Goal: Task Accomplishment & Management: Complete application form

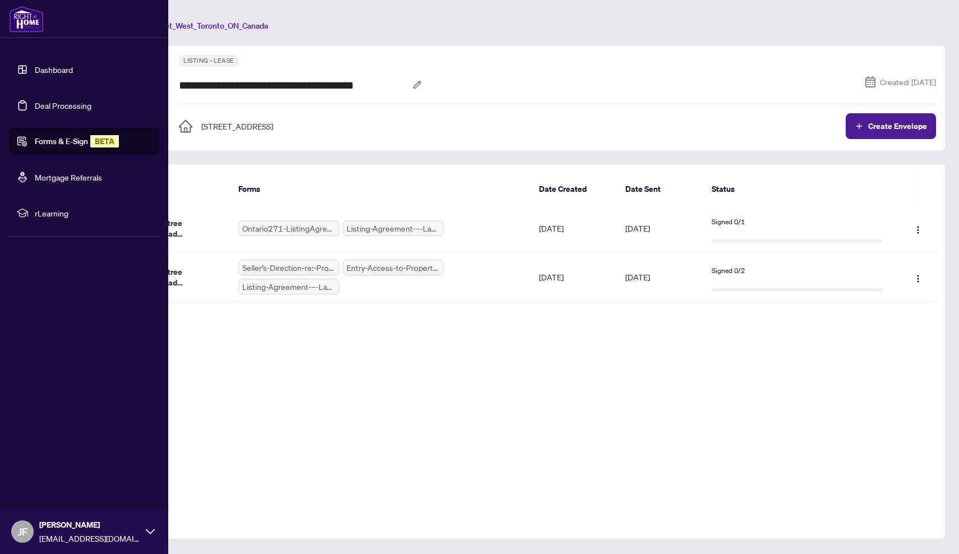
click at [71, 142] on link "Forms & E-Sign BETA" at bounding box center [77, 141] width 84 height 10
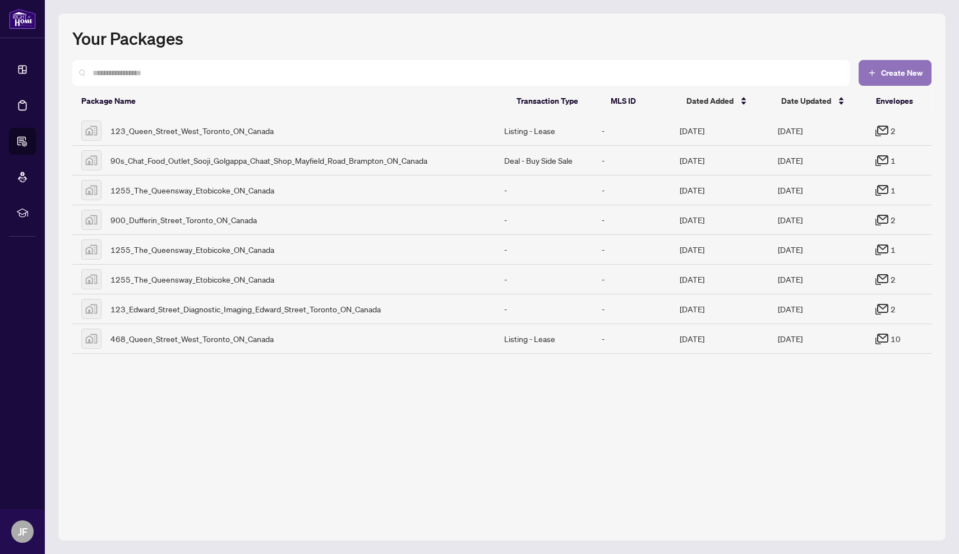
click at [907, 75] on span "Create New" at bounding box center [902, 73] width 42 height 8
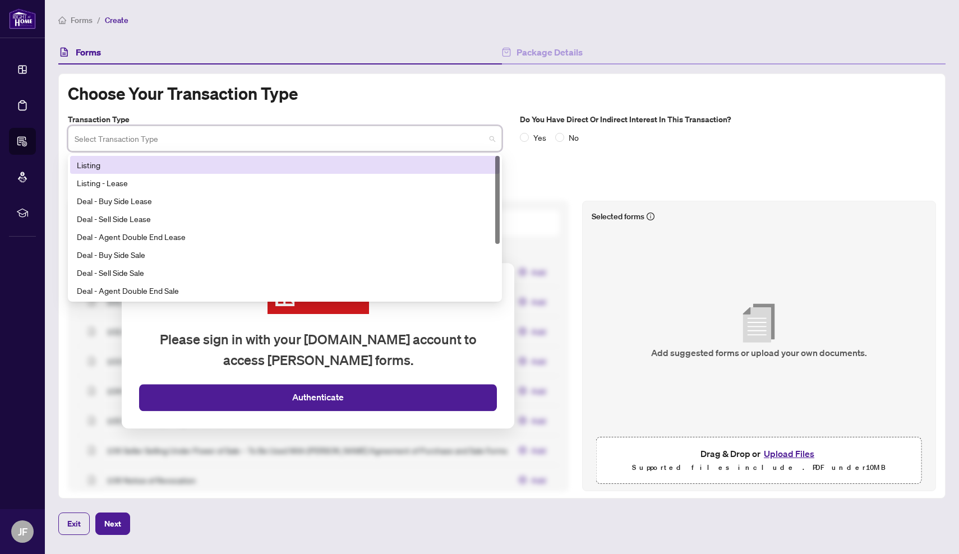
click at [421, 137] on input "search" at bounding box center [280, 140] width 411 height 25
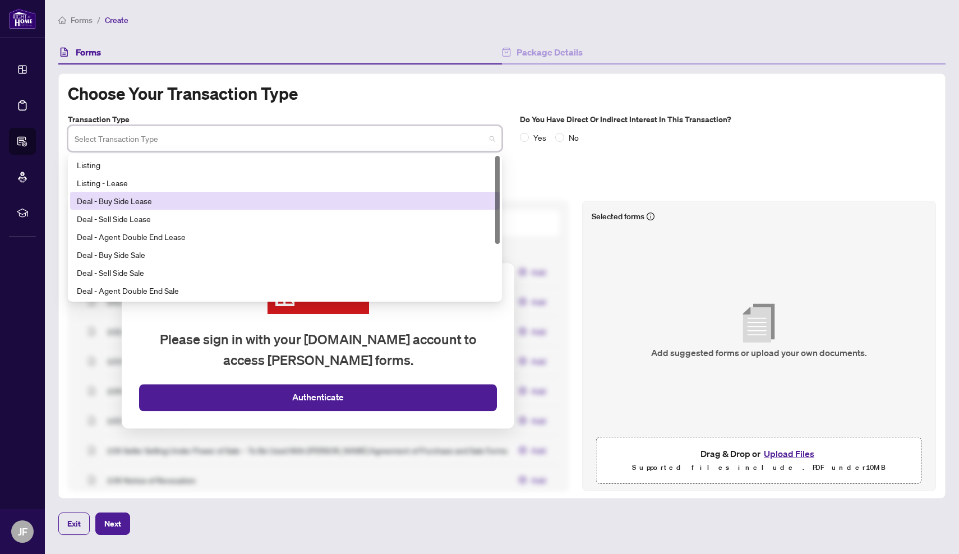
click at [273, 202] on div "Deal - Buy Side Lease" at bounding box center [285, 201] width 416 height 12
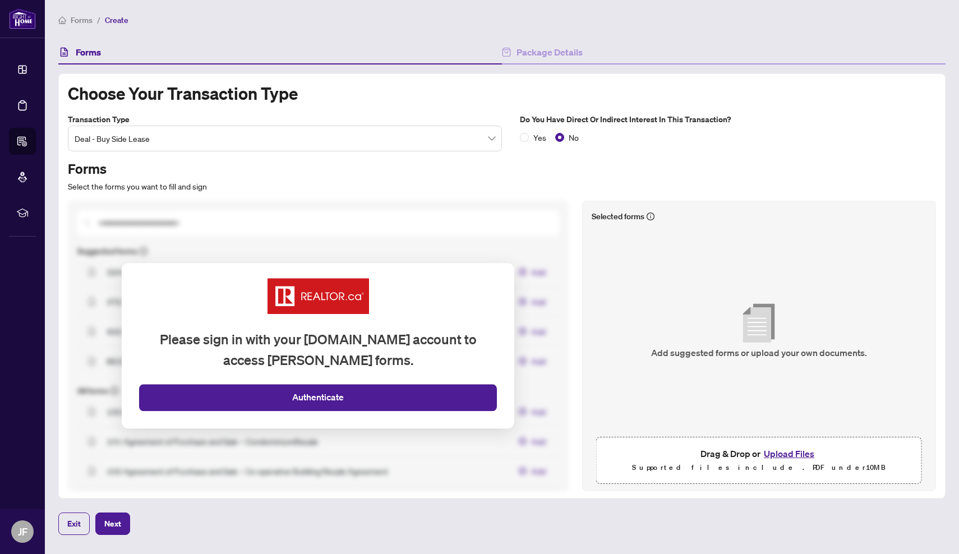
click at [793, 456] on button "Upload Files" at bounding box center [789, 453] width 57 height 15
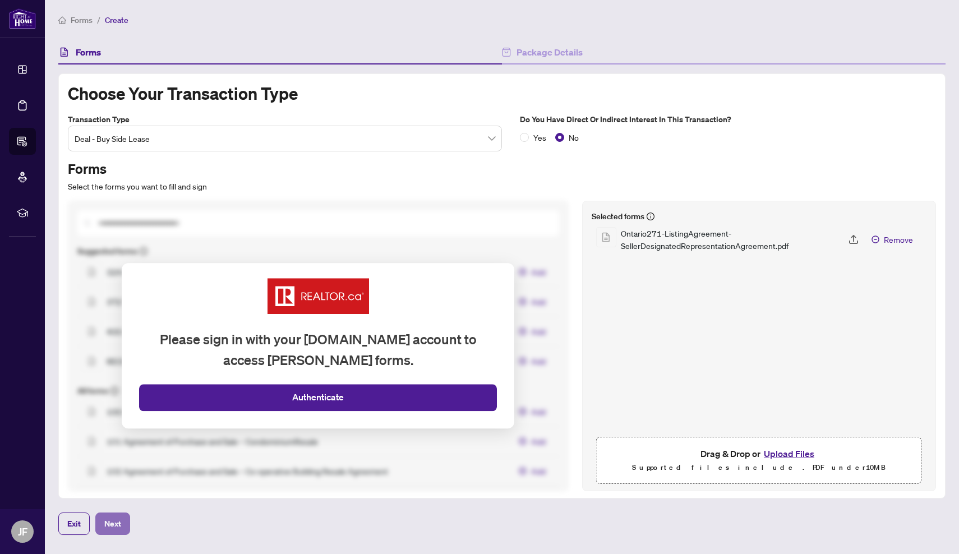
click at [119, 524] on span "Next" at bounding box center [112, 524] width 17 height 18
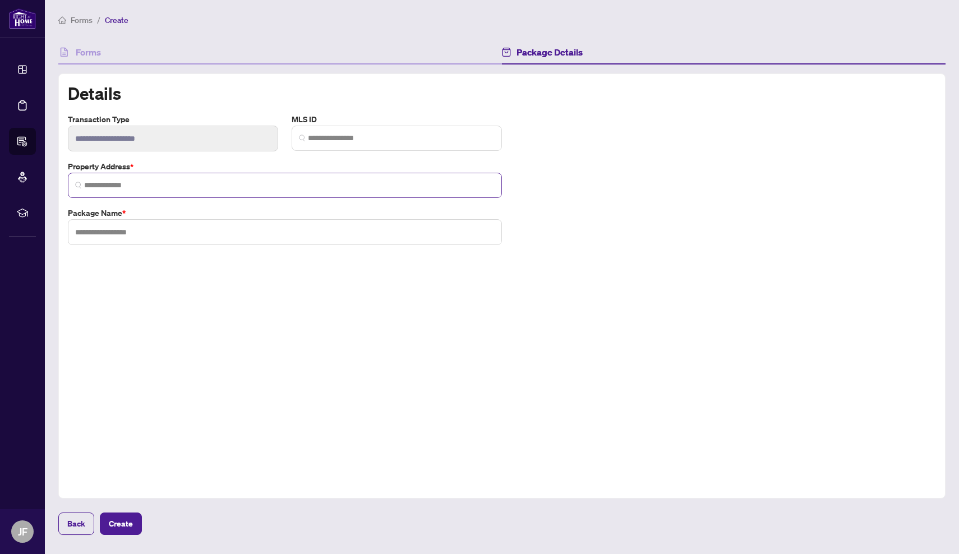
click at [303, 192] on span at bounding box center [285, 185] width 434 height 25
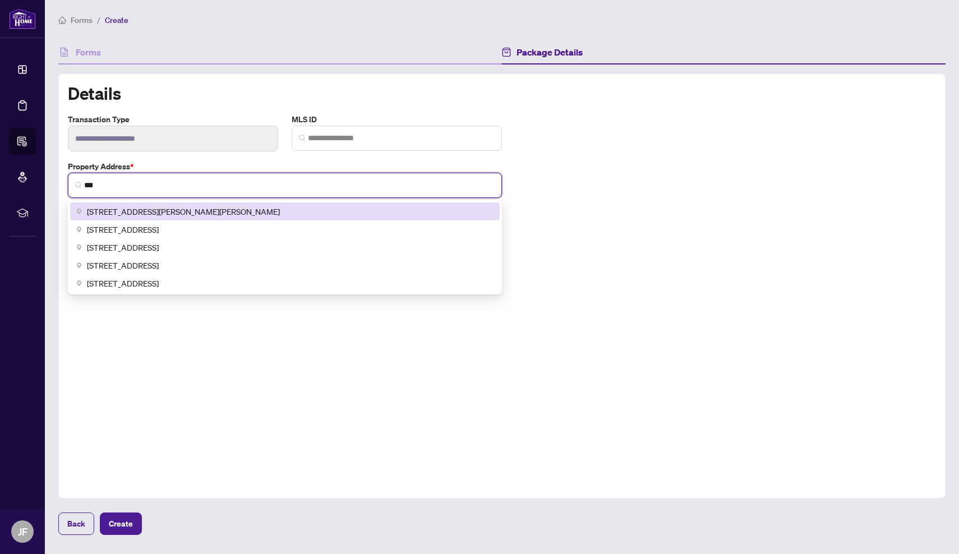
click at [280, 207] on span "[STREET_ADDRESS][PERSON_NAME][PERSON_NAME]" at bounding box center [183, 211] width 193 height 12
type input "**********"
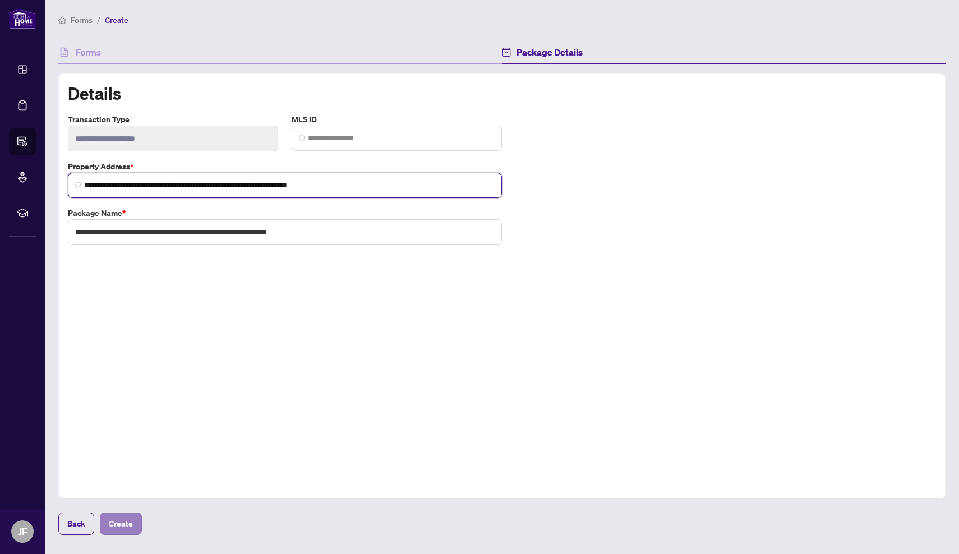
type input "**********"
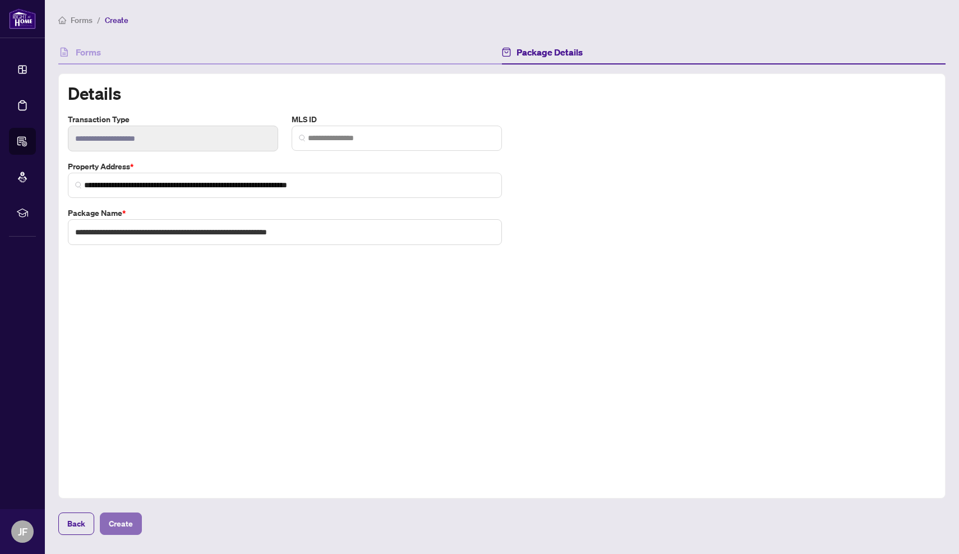
click at [114, 522] on span "Create" at bounding box center [121, 524] width 24 height 18
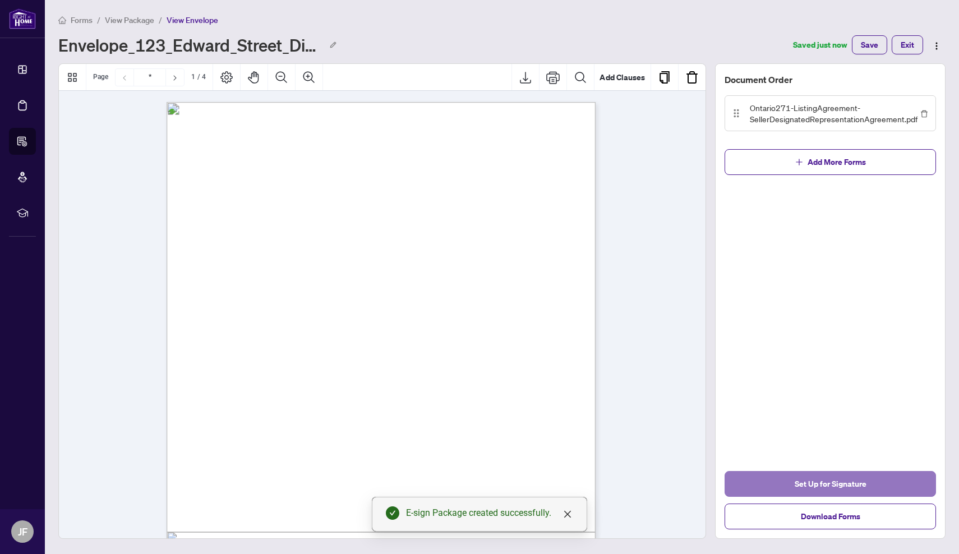
click at [784, 475] on button "Set Up for Signature" at bounding box center [830, 484] width 211 height 26
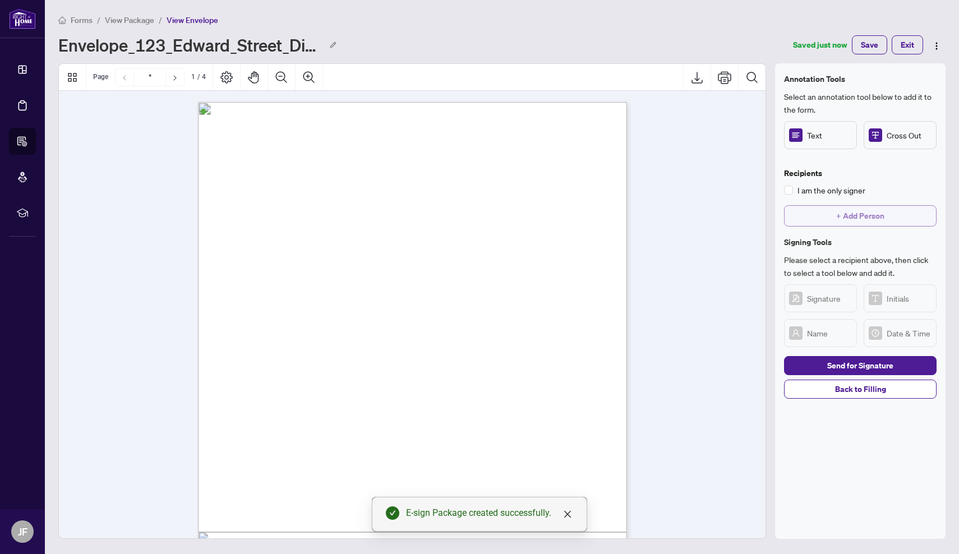
click at [853, 218] on span "+ Add Person" at bounding box center [860, 216] width 48 height 18
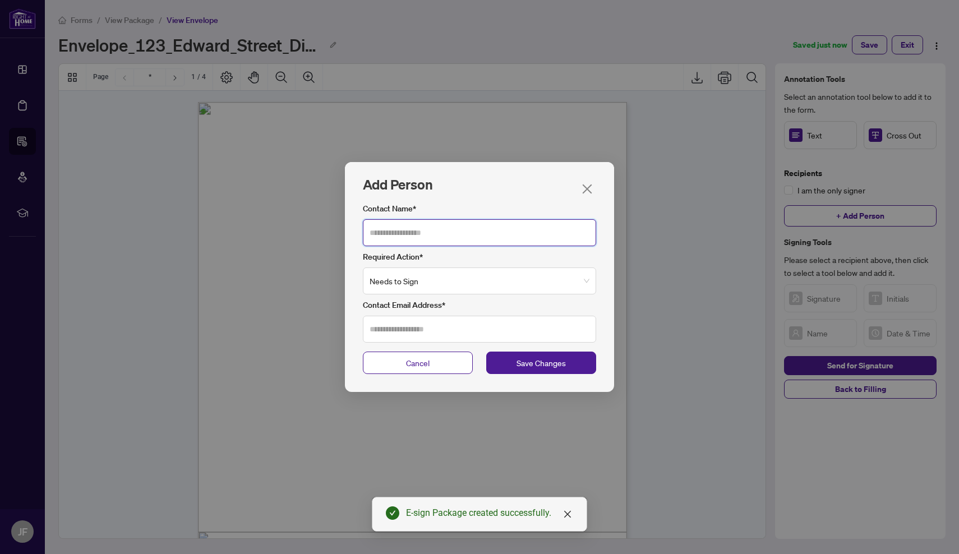
click at [510, 227] on input "Contact Name*" at bounding box center [479, 232] width 233 height 27
type input "******"
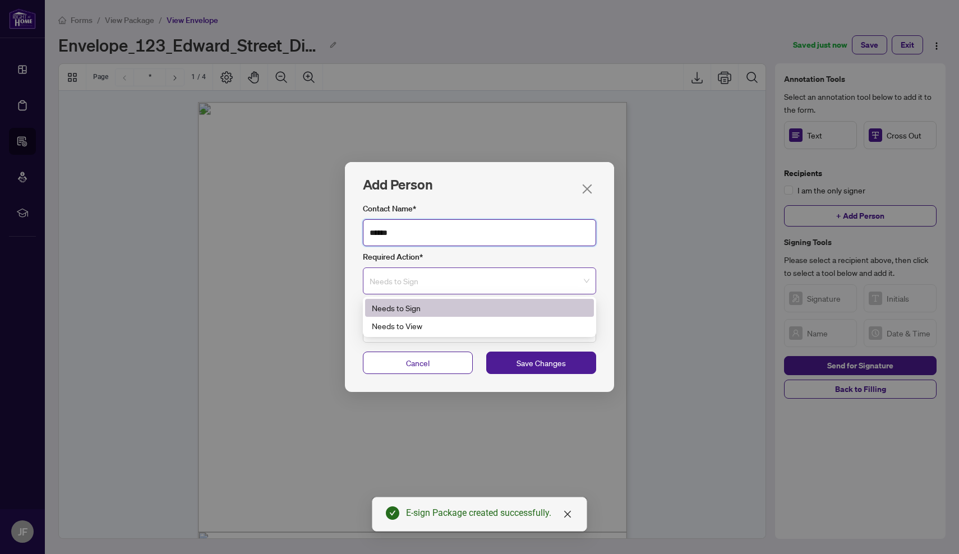
click at [459, 284] on span "Needs to Sign" at bounding box center [480, 281] width 220 height 26
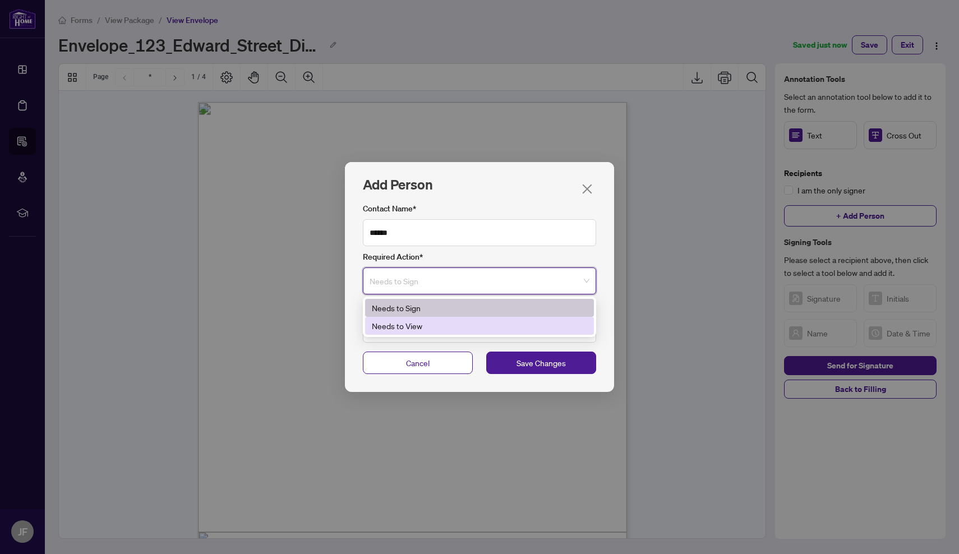
click at [434, 322] on div "Needs to View" at bounding box center [479, 326] width 215 height 12
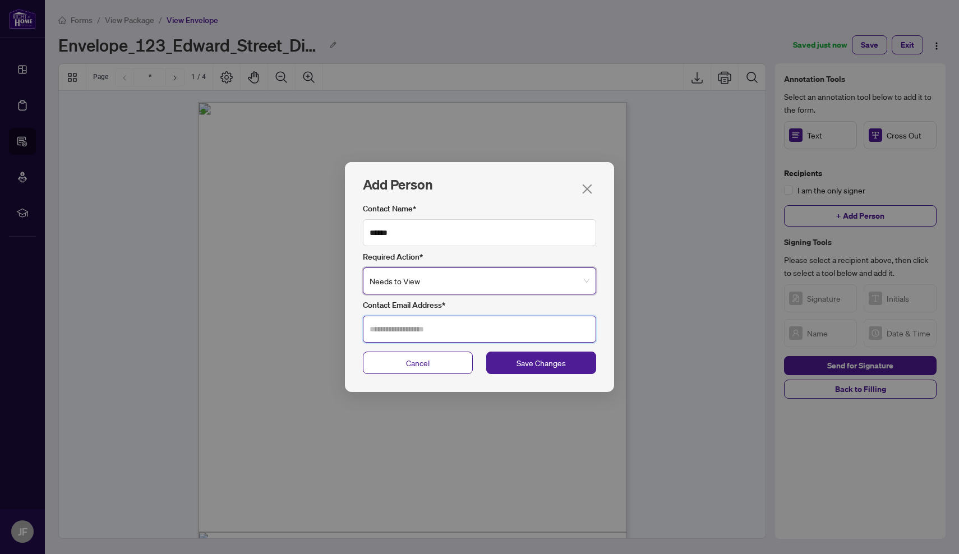
click at [446, 326] on input "Contact Email Address*" at bounding box center [479, 329] width 233 height 27
type input "**********"
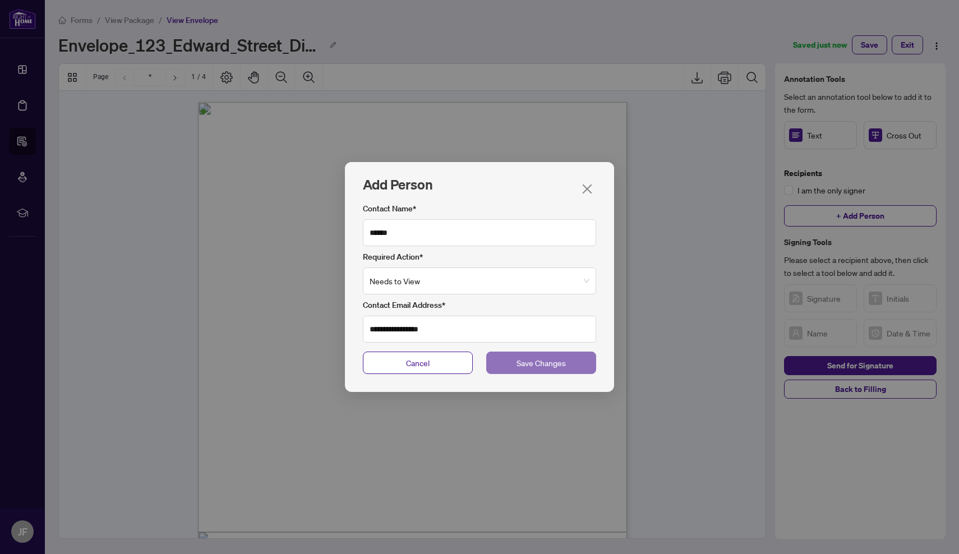
click at [533, 363] on span "Save Changes" at bounding box center [541, 363] width 49 height 12
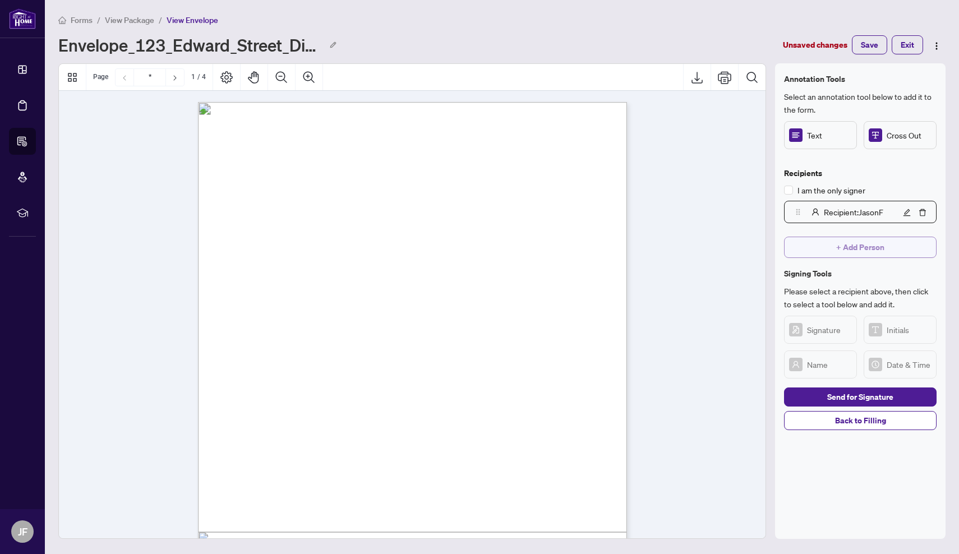
click at [852, 242] on span "+ Add Person" at bounding box center [860, 247] width 48 height 18
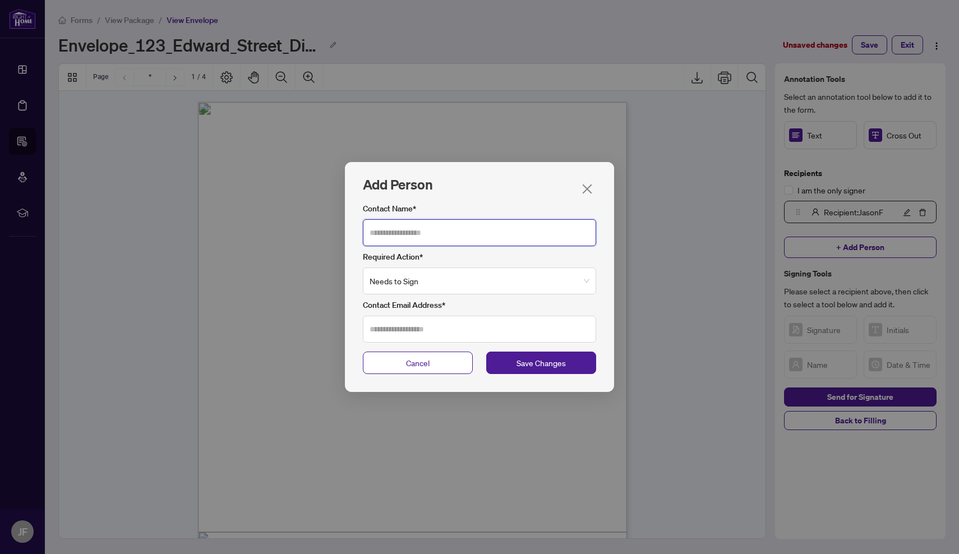
click at [520, 246] on input "Contact Name*" at bounding box center [479, 232] width 233 height 27
type input "**"
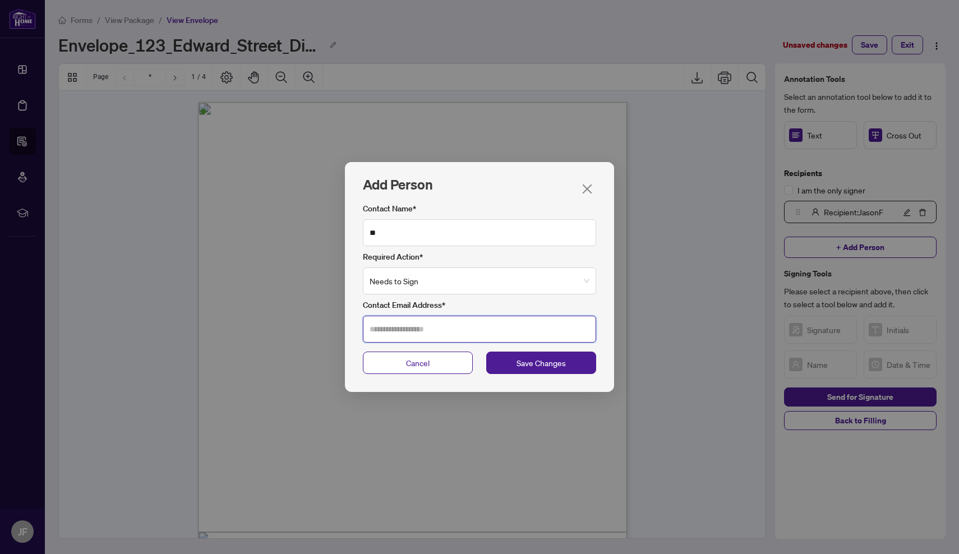
click at [446, 334] on input "Contact Email Address*" at bounding box center [479, 329] width 233 height 27
type input "**********"
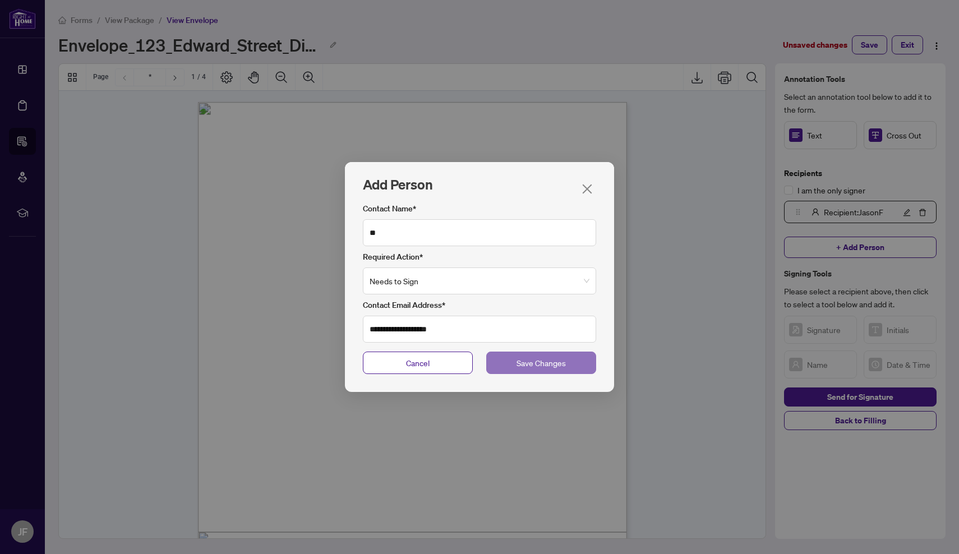
click at [541, 370] on button "Save Changes" at bounding box center [541, 363] width 110 height 22
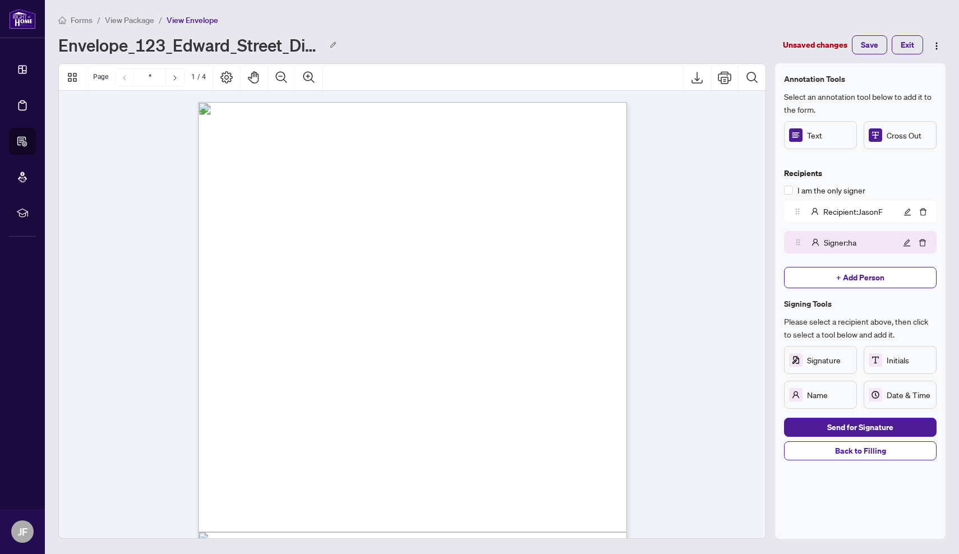
click at [825, 361] on span "Signature" at bounding box center [829, 360] width 45 height 12
click at [799, 487] on div "Annotation Tools Select an annotation tool below to add it to the form. Text Cr…" at bounding box center [860, 301] width 153 height 458
click at [860, 427] on span "Send for Signature" at bounding box center [860, 427] width 66 height 18
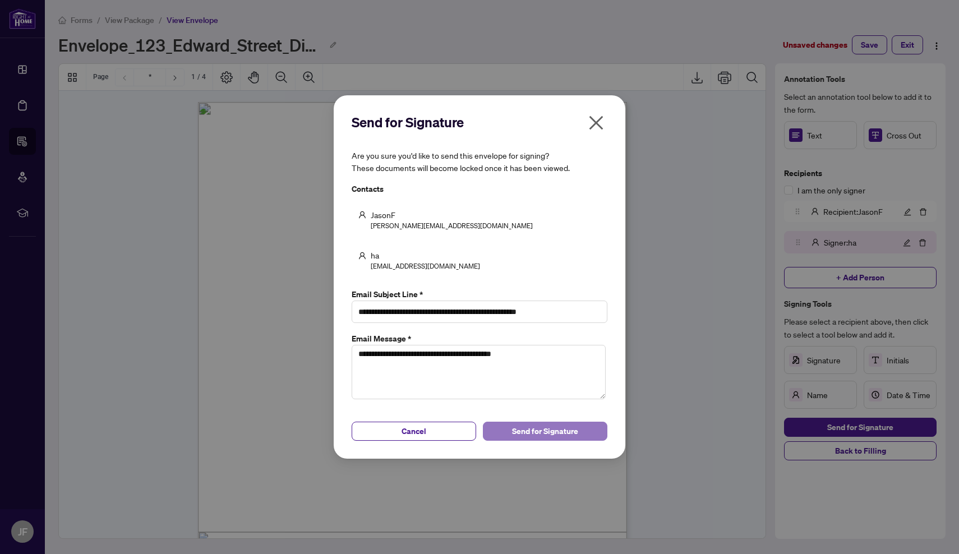
click at [545, 434] on span "Send for Signature" at bounding box center [545, 431] width 66 height 18
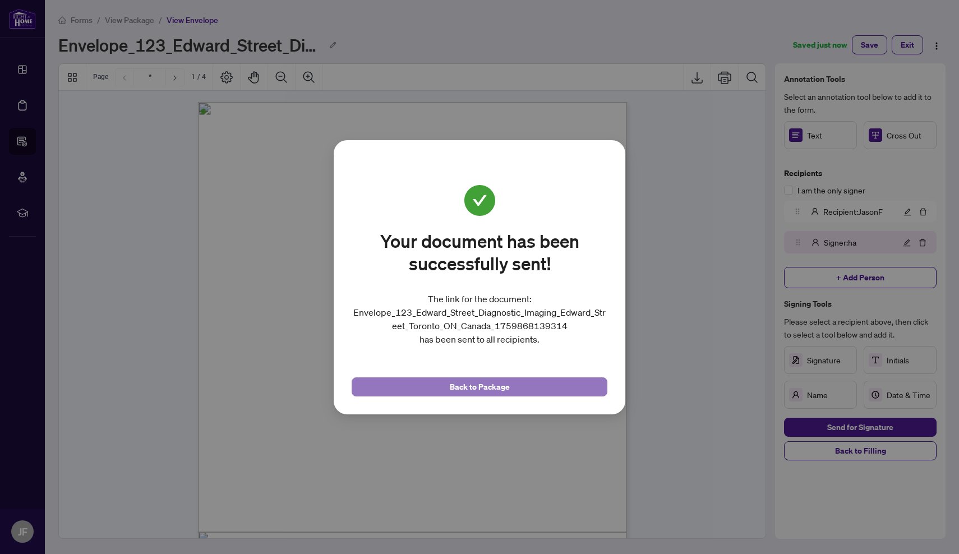
click at [537, 386] on button "Back to Package" at bounding box center [480, 386] width 256 height 19
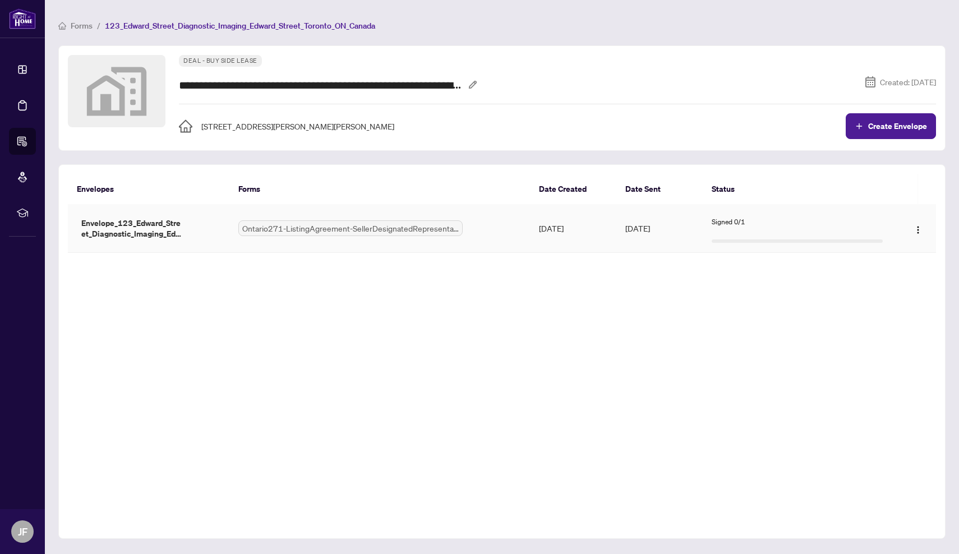
click at [790, 224] on div "Signed 0/1" at bounding box center [797, 222] width 171 height 11
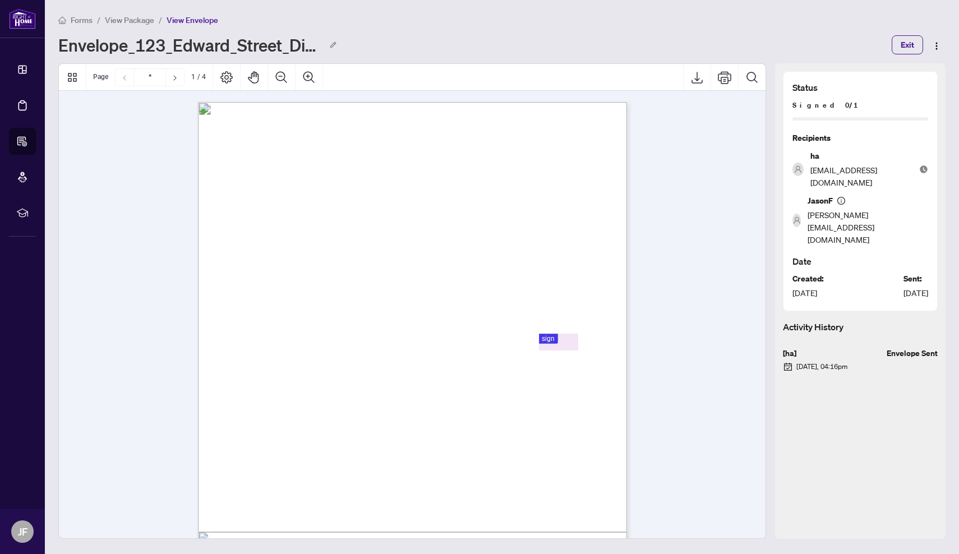
click at [625, 40] on div "Envelope_123_Edward_Street_Diagnostic_Imaging_Edward_Street_Toronto_ON_Canada_1…" at bounding box center [471, 45] width 827 height 18
click at [125, 17] on span "View Package" at bounding box center [129, 20] width 49 height 10
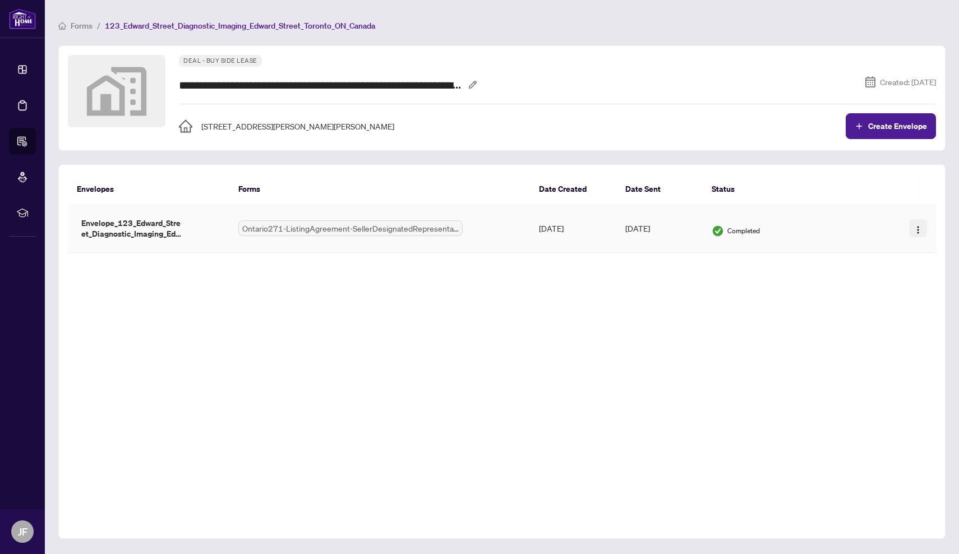
click at [918, 231] on img "button" at bounding box center [918, 229] width 9 height 9
click at [883, 270] on span "Download" at bounding box center [900, 268] width 35 height 8
click at [913, 225] on button "button" at bounding box center [918, 228] width 18 height 18
click at [884, 270] on span "Download" at bounding box center [900, 268] width 35 height 8
click at [762, 341] on div "Envelopes Forms Date Created Date Sent Status Envelopes Forms Date Created Date…" at bounding box center [501, 351] width 887 height 375
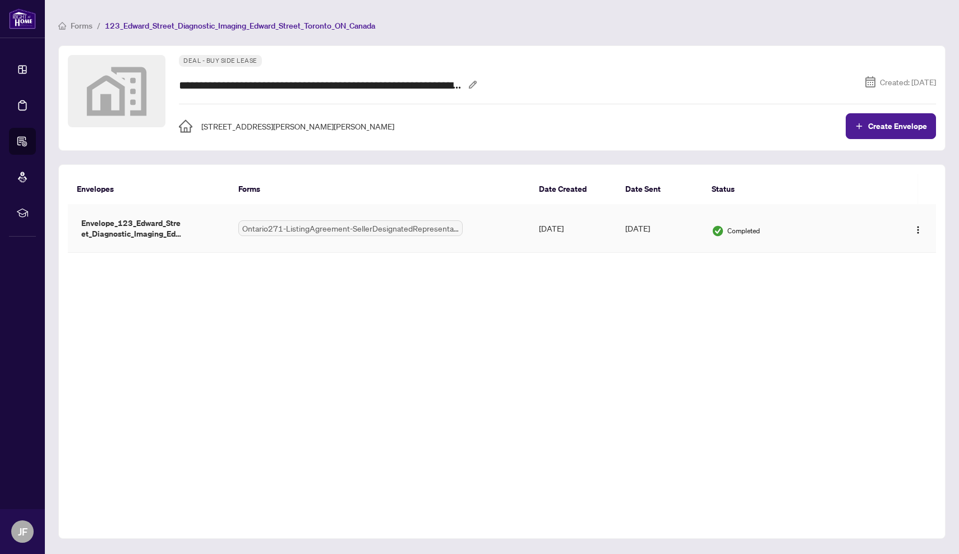
click at [518, 239] on td "Ontario271-ListingAgreement-SellerDesignatedRepresentationAgreement.pdf" at bounding box center [379, 228] width 301 height 49
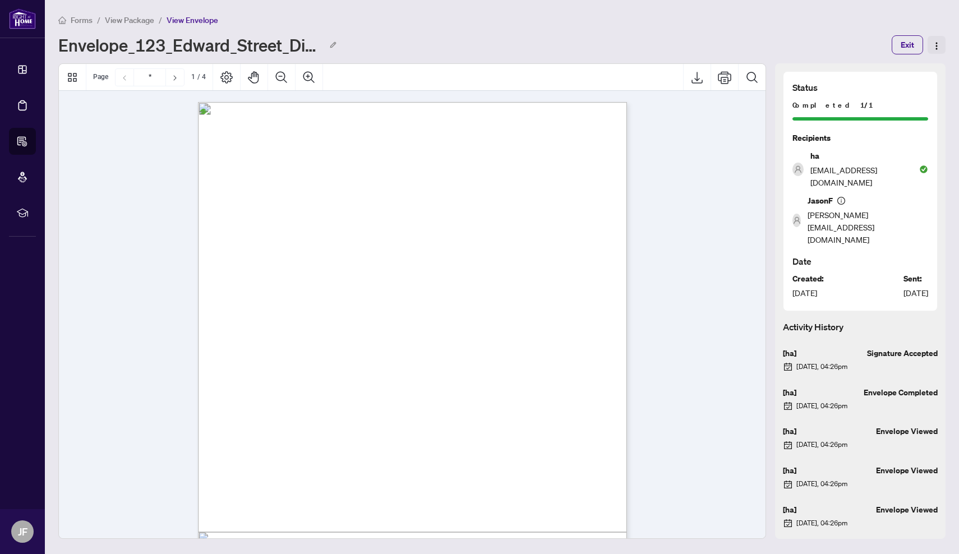
click at [939, 48] on img "button" at bounding box center [936, 46] width 9 height 9
click at [914, 68] on span "Download" at bounding box center [919, 66] width 35 height 8
click at [119, 16] on span "View Package" at bounding box center [129, 20] width 49 height 10
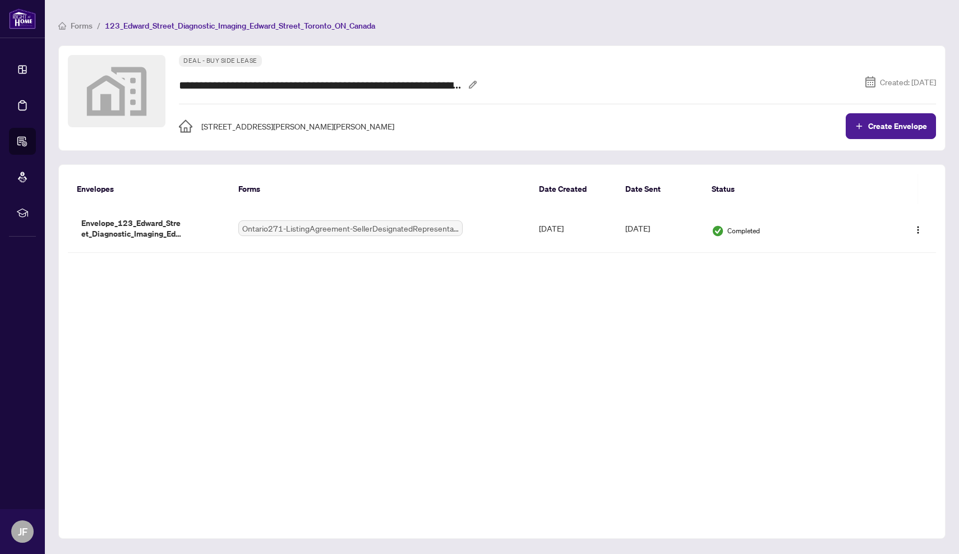
click at [89, 24] on span "Forms" at bounding box center [82, 26] width 22 height 10
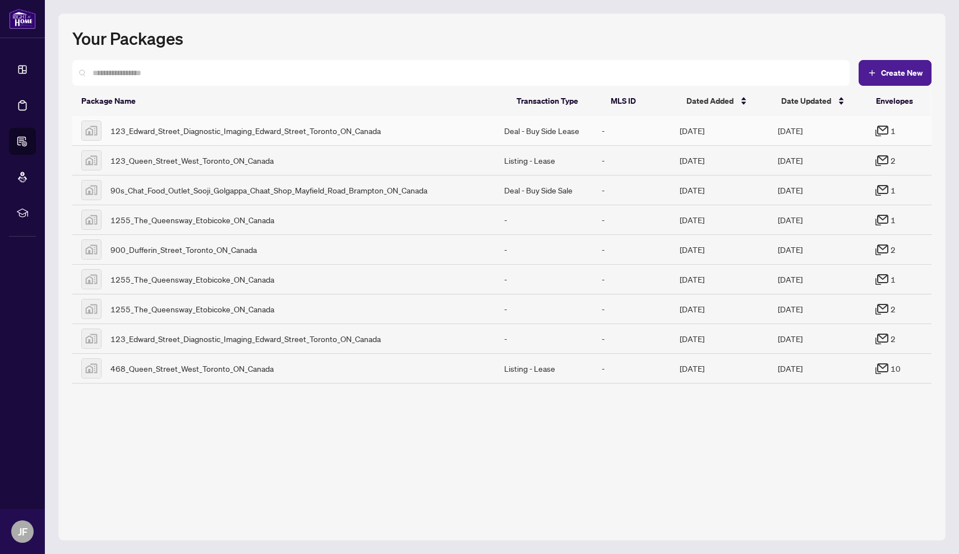
click at [821, 132] on td "[DATE]" at bounding box center [818, 131] width 98 height 30
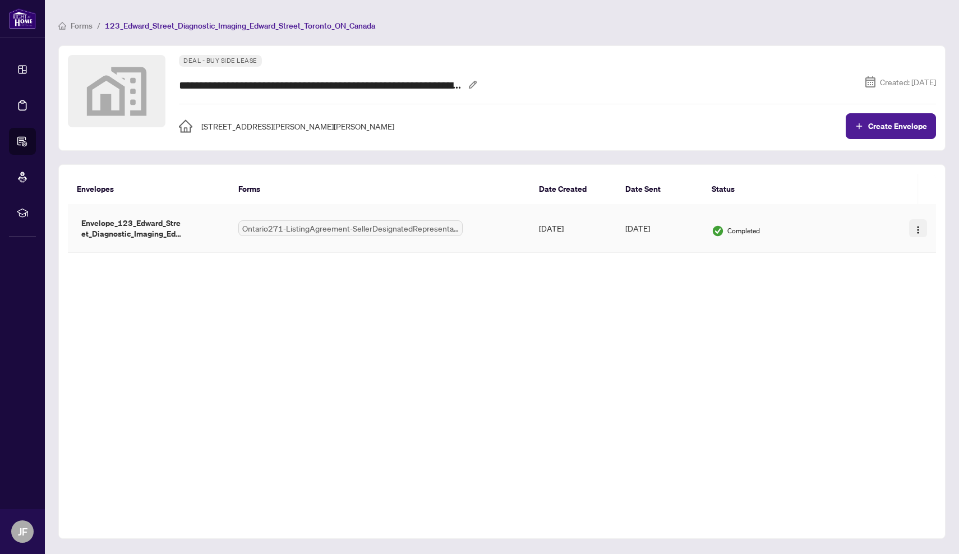
click at [920, 229] on img "button" at bounding box center [918, 229] width 9 height 9
click at [891, 264] on span "Download" at bounding box center [900, 268] width 35 height 8
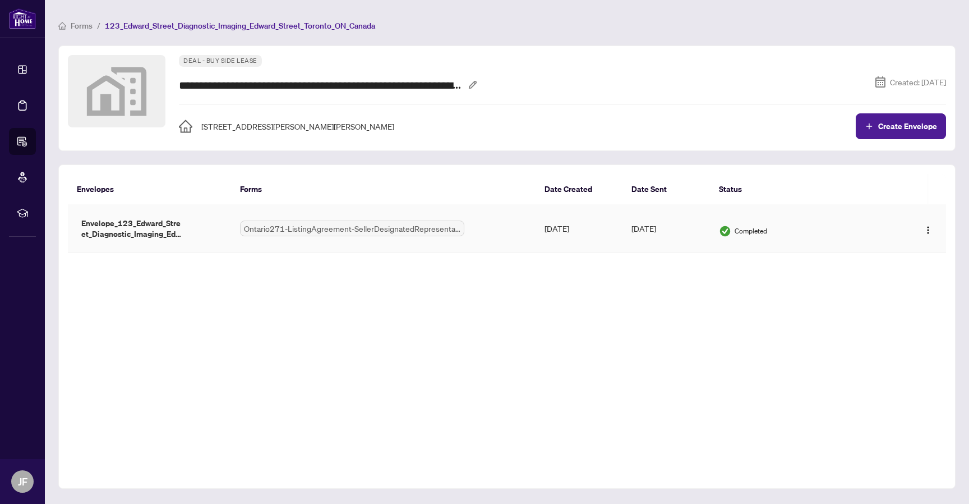
click at [752, 222] on div "Completed" at bounding box center [805, 228] width 173 height 18
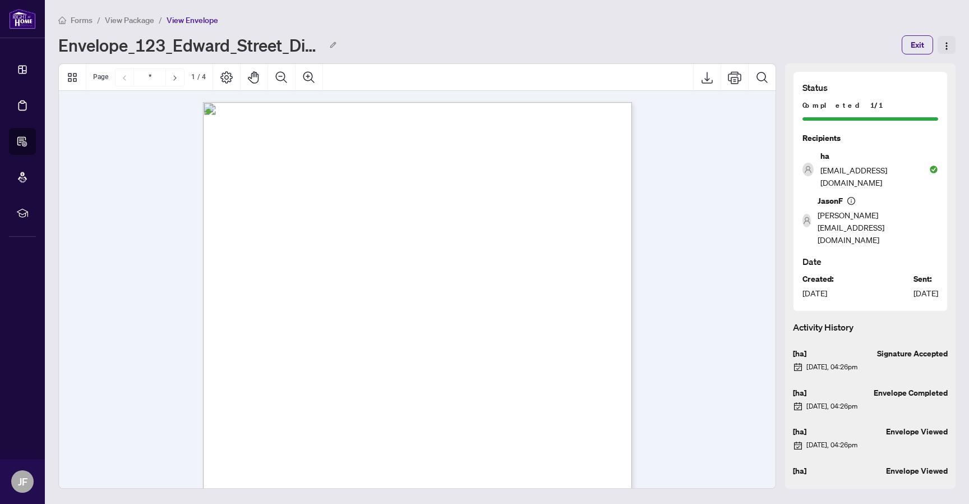
click at [946, 47] on img "button" at bounding box center [946, 46] width 9 height 9
click at [114, 20] on span "View Package" at bounding box center [129, 20] width 49 height 10
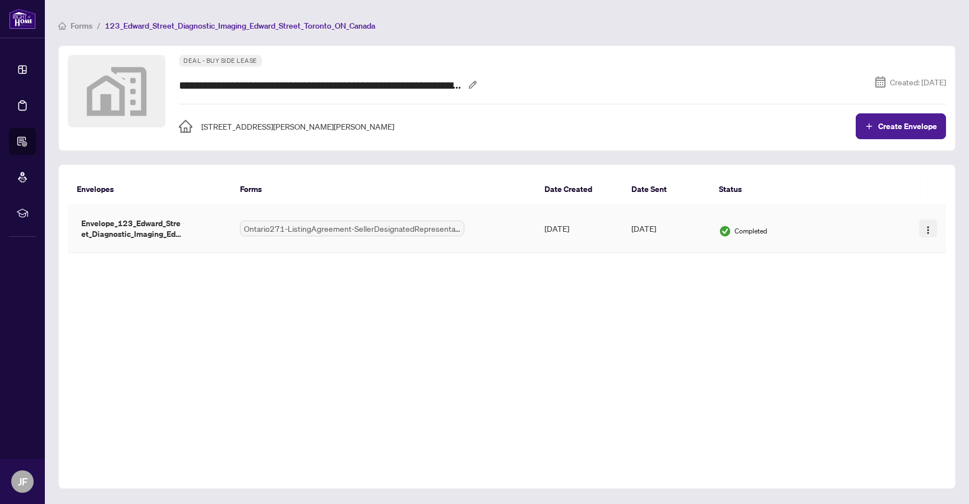
click at [925, 227] on img "button" at bounding box center [928, 229] width 9 height 9
click at [804, 296] on div "Envelopes Forms Date Created Date Sent Status Envelopes Forms Date Created Date…" at bounding box center [506, 326] width 897 height 324
click at [930, 227] on img "button" at bounding box center [928, 229] width 9 height 9
click at [780, 315] on div "Envelopes Forms Date Created Date Sent Status Envelopes Forms Date Created Date…" at bounding box center [506, 326] width 897 height 324
click at [808, 226] on div "Completed" at bounding box center [805, 231] width 173 height 12
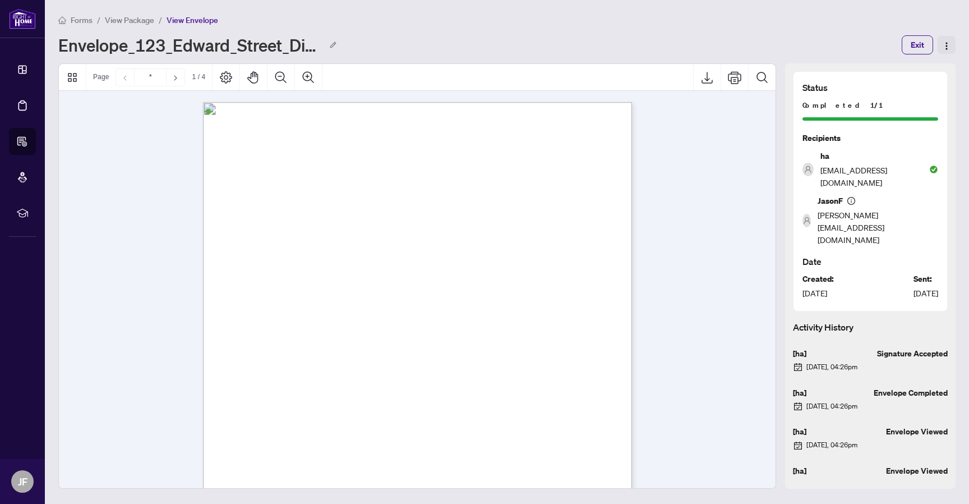
click at [945, 50] on button "button" at bounding box center [947, 45] width 18 height 18
click at [919, 67] on span "Download" at bounding box center [929, 66] width 35 height 8
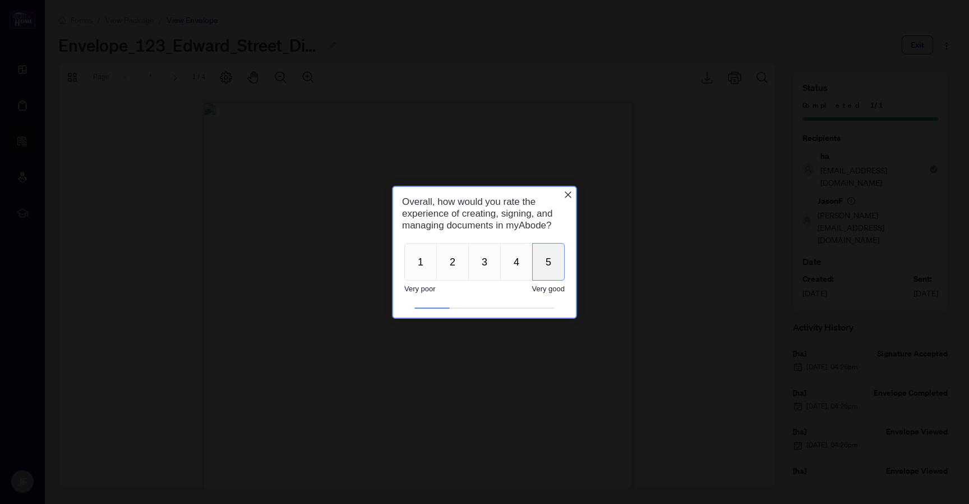
click at [552, 256] on button "5" at bounding box center [548, 261] width 33 height 38
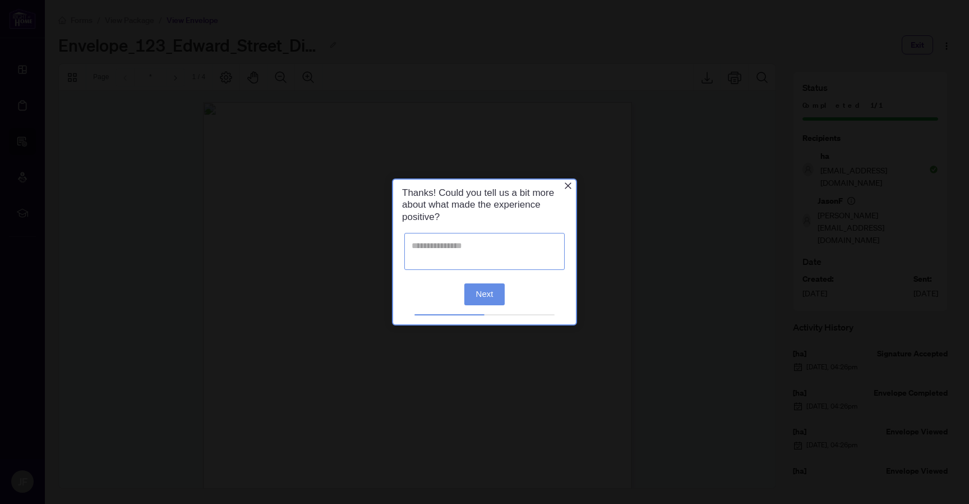
click at [474, 256] on textarea at bounding box center [484, 251] width 160 height 37
type textarea "**********"
click at [485, 294] on button "Next" at bounding box center [484, 294] width 41 height 22
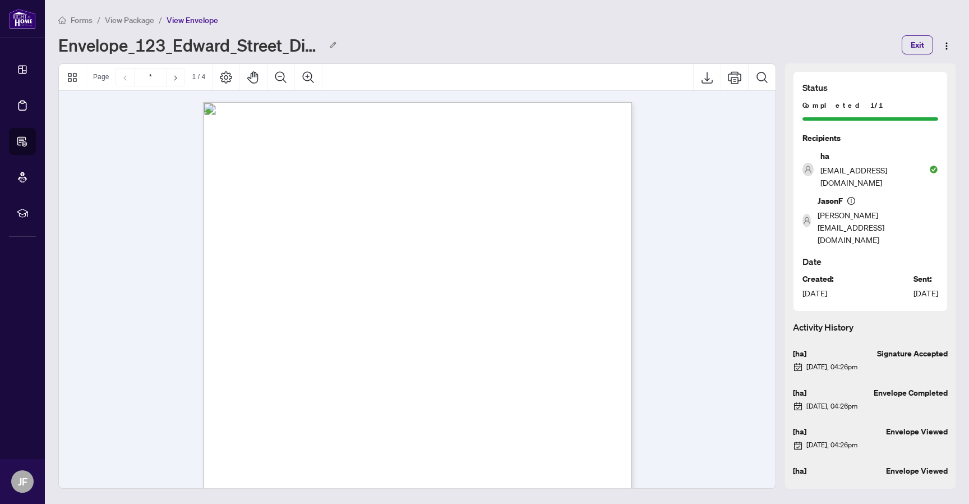
click at [125, 20] on span "View Package" at bounding box center [129, 20] width 49 height 10
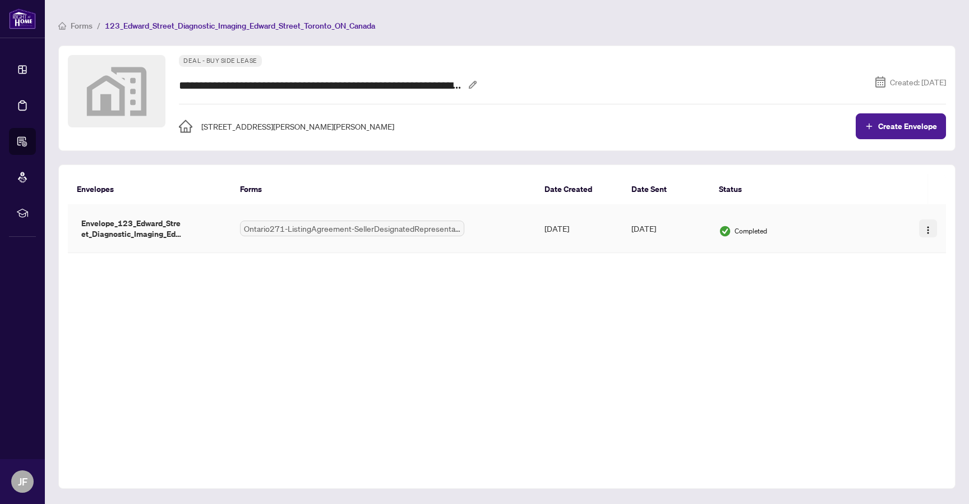
click at [931, 225] on img "button" at bounding box center [928, 229] width 9 height 9
click at [897, 269] on span "Download" at bounding box center [910, 268] width 35 height 8
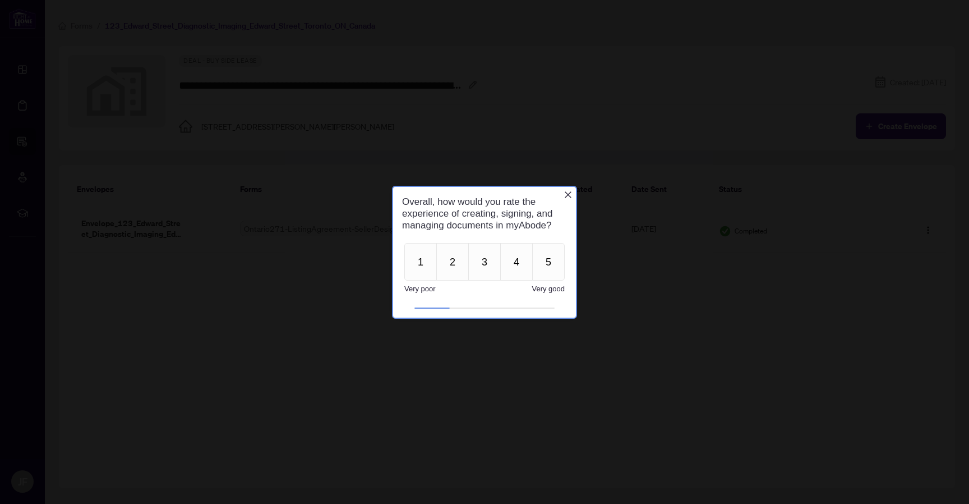
click at [566, 194] on icon "Close button" at bounding box center [568, 194] width 9 height 9
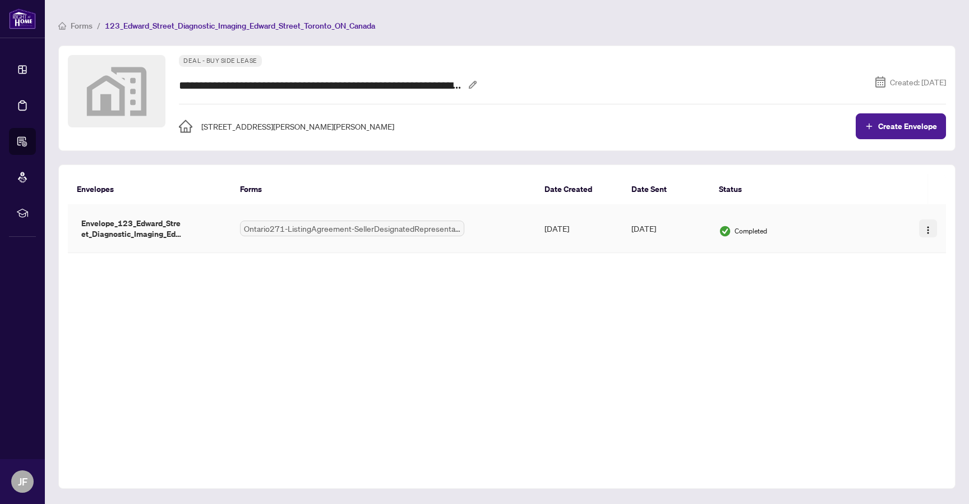
click at [929, 229] on img "button" at bounding box center [928, 229] width 9 height 9
click at [909, 268] on span "Download" at bounding box center [910, 268] width 35 height 8
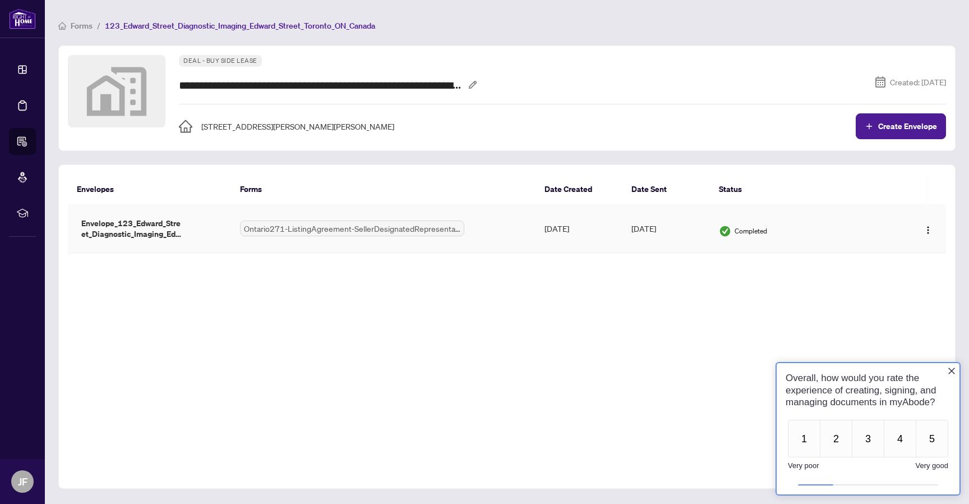
click at [827, 231] on div "Completed" at bounding box center [805, 231] width 173 height 12
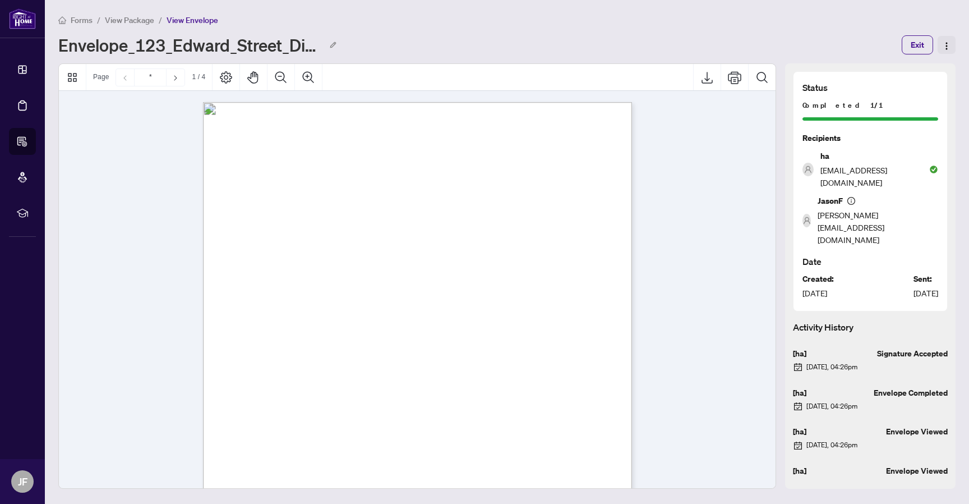
click at [945, 45] on img "button" at bounding box center [946, 46] width 9 height 9
click at [125, 20] on span "View Package" at bounding box center [129, 20] width 49 height 10
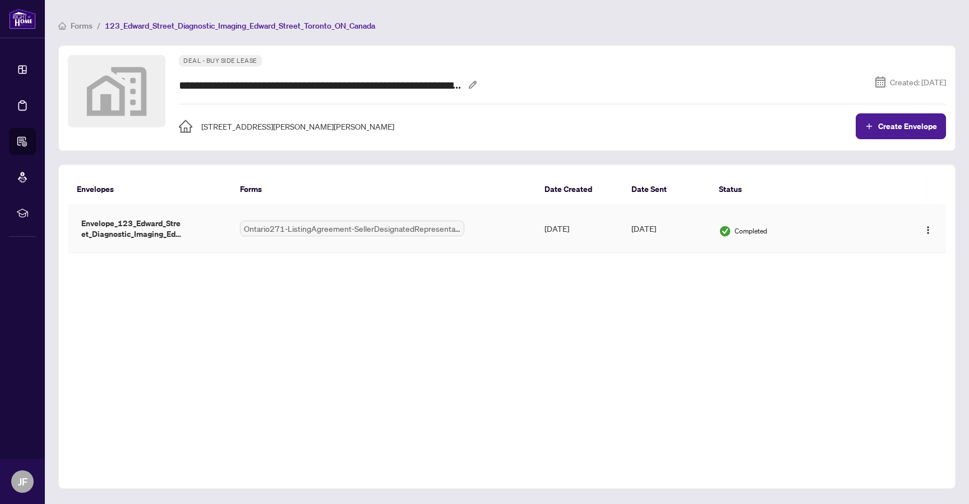
click at [862, 225] on div "Completed" at bounding box center [805, 231] width 173 height 12
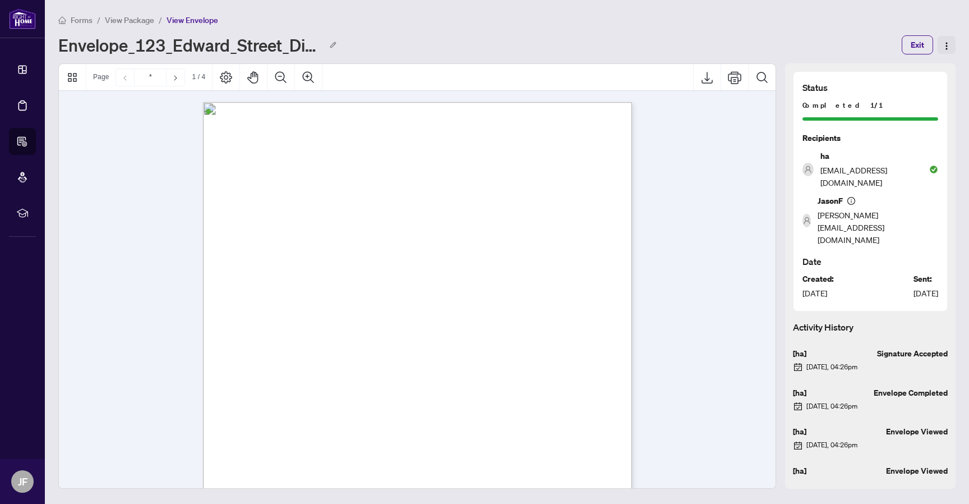
click at [946, 45] on img "button" at bounding box center [946, 46] width 9 height 9
click at [715, 78] on button "Export" at bounding box center [707, 77] width 27 height 27
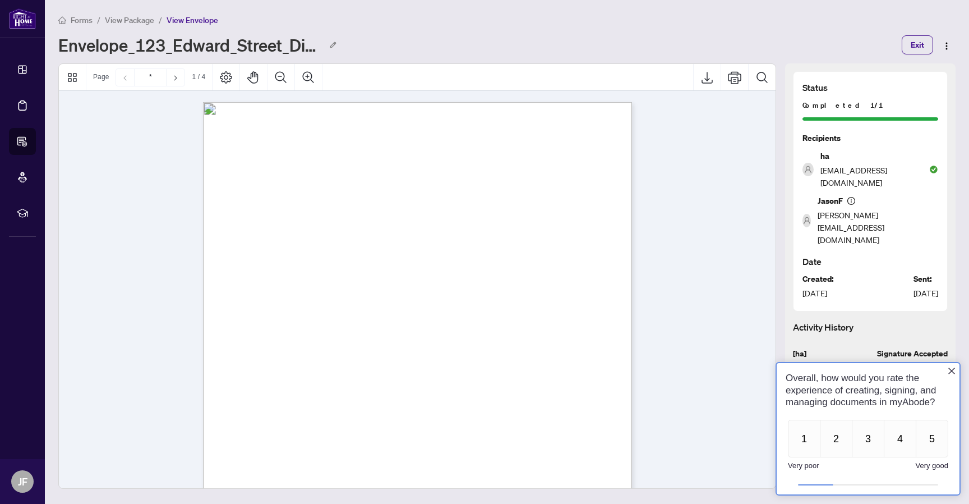
click at [641, 27] on div "Forms / View Package / View Envelope Envelope_123_Edward_Street_Diagnostic_Imag…" at bounding box center [506, 33] width 897 height 41
